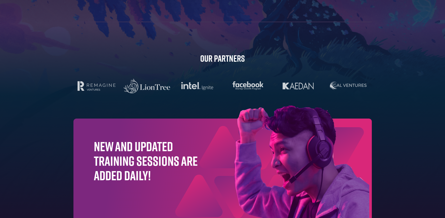
scroll to position [1620, 0]
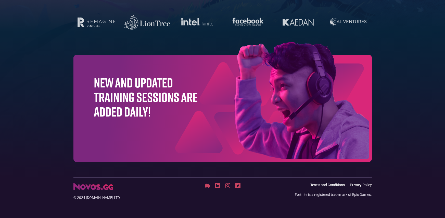
click at [128, 86] on h1 "New and updated training sessions are added daily!" at bounding box center [146, 97] width 104 height 44
click at [133, 100] on h1 "New and updated training sessions are added daily!" at bounding box center [146, 97] width 104 height 44
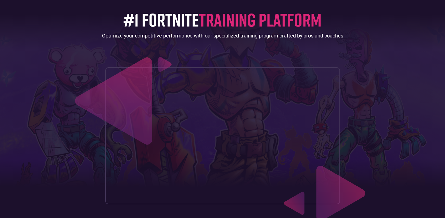
scroll to position [0, 0]
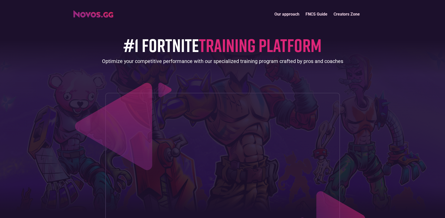
click at [291, 14] on link "Our approach" at bounding box center [287, 14] width 31 height 11
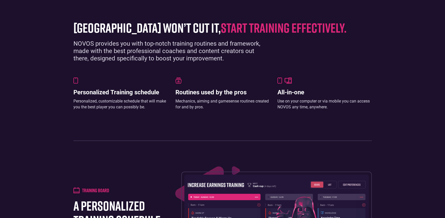
click at [319, 14] on section "[GEOGRAPHIC_DATA] won’t cut it, start training effectively. NOVOS provides you …" at bounding box center [222, 78] width 445 height 156
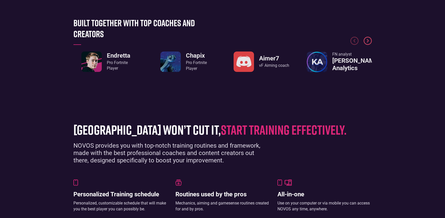
click at [366, 43] on img "Next slide" at bounding box center [368, 41] width 8 height 8
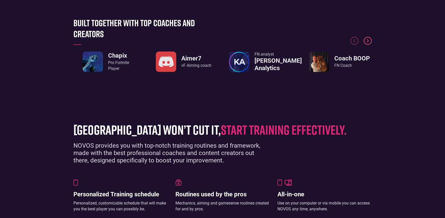
click at [366, 43] on img "Next slide" at bounding box center [368, 41] width 8 height 8
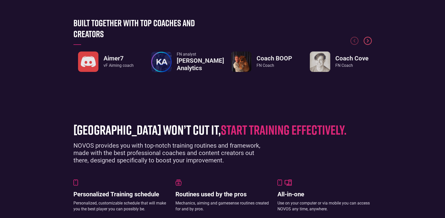
click at [366, 43] on img "Next slide" at bounding box center [368, 41] width 8 height 8
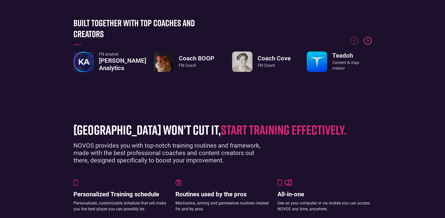
click at [365, 43] on img "Next slide" at bounding box center [368, 41] width 8 height 8
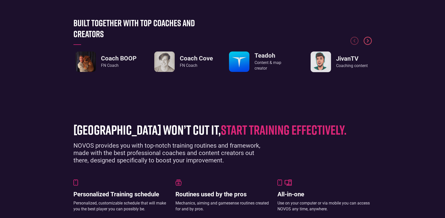
click at [365, 43] on img "Next slide" at bounding box center [368, 41] width 8 height 8
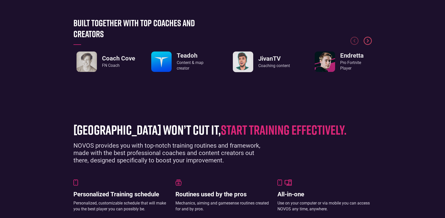
click at [365, 43] on img "Next slide" at bounding box center [368, 41] width 8 height 8
